Goal: Information Seeking & Learning: Compare options

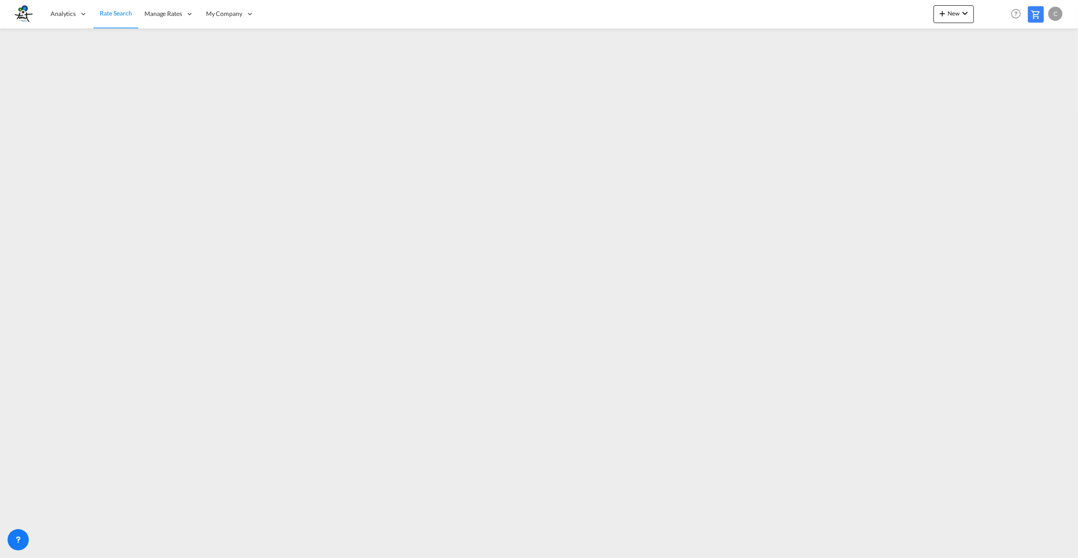
click at [98, 15] on link "Rate Search" at bounding box center [116, 14] width 45 height 29
